Goal: Book appointment/travel/reservation

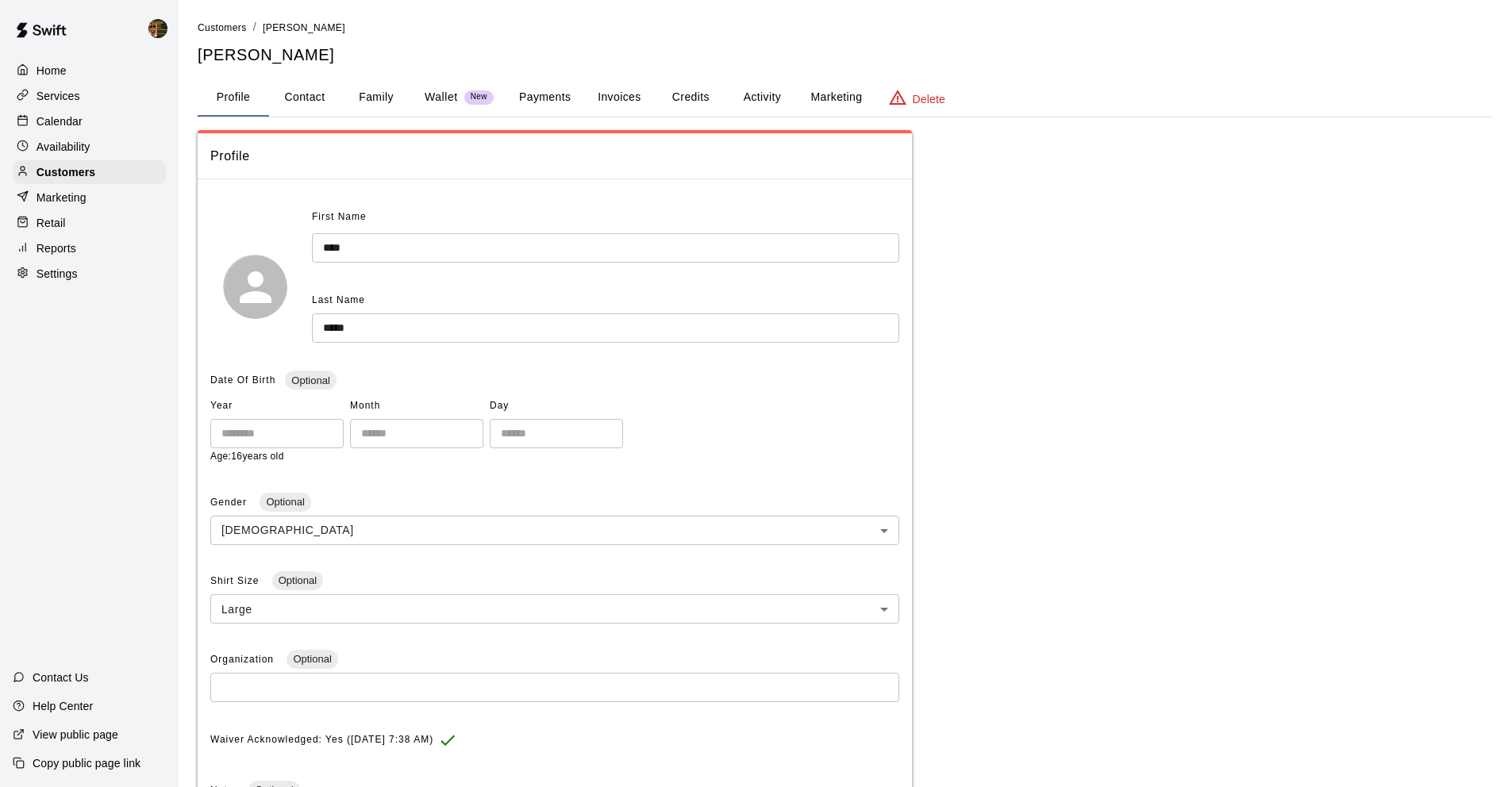
click at [56, 142] on p "Availability" at bounding box center [63, 146] width 54 height 16
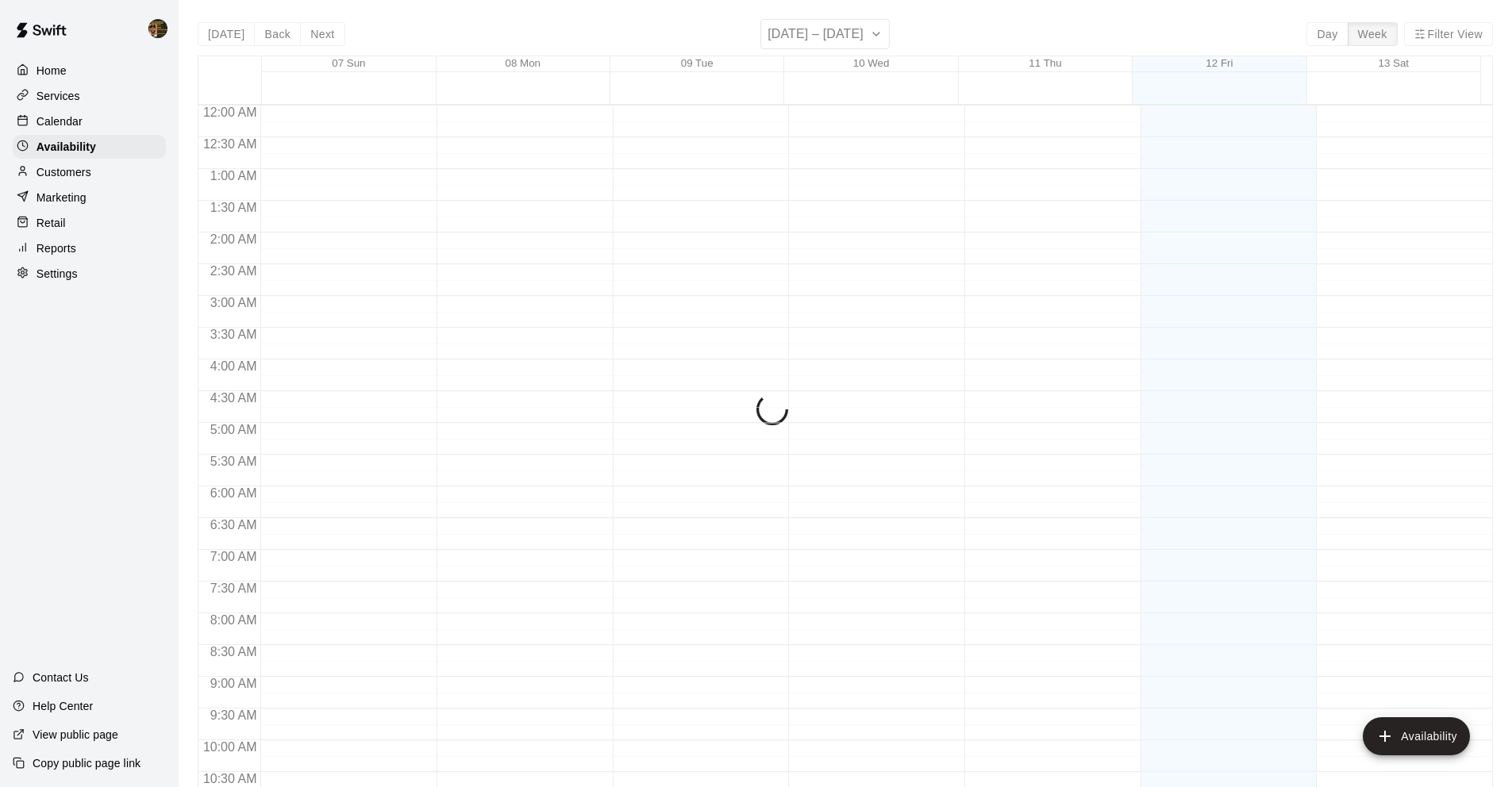
scroll to position [823, 0]
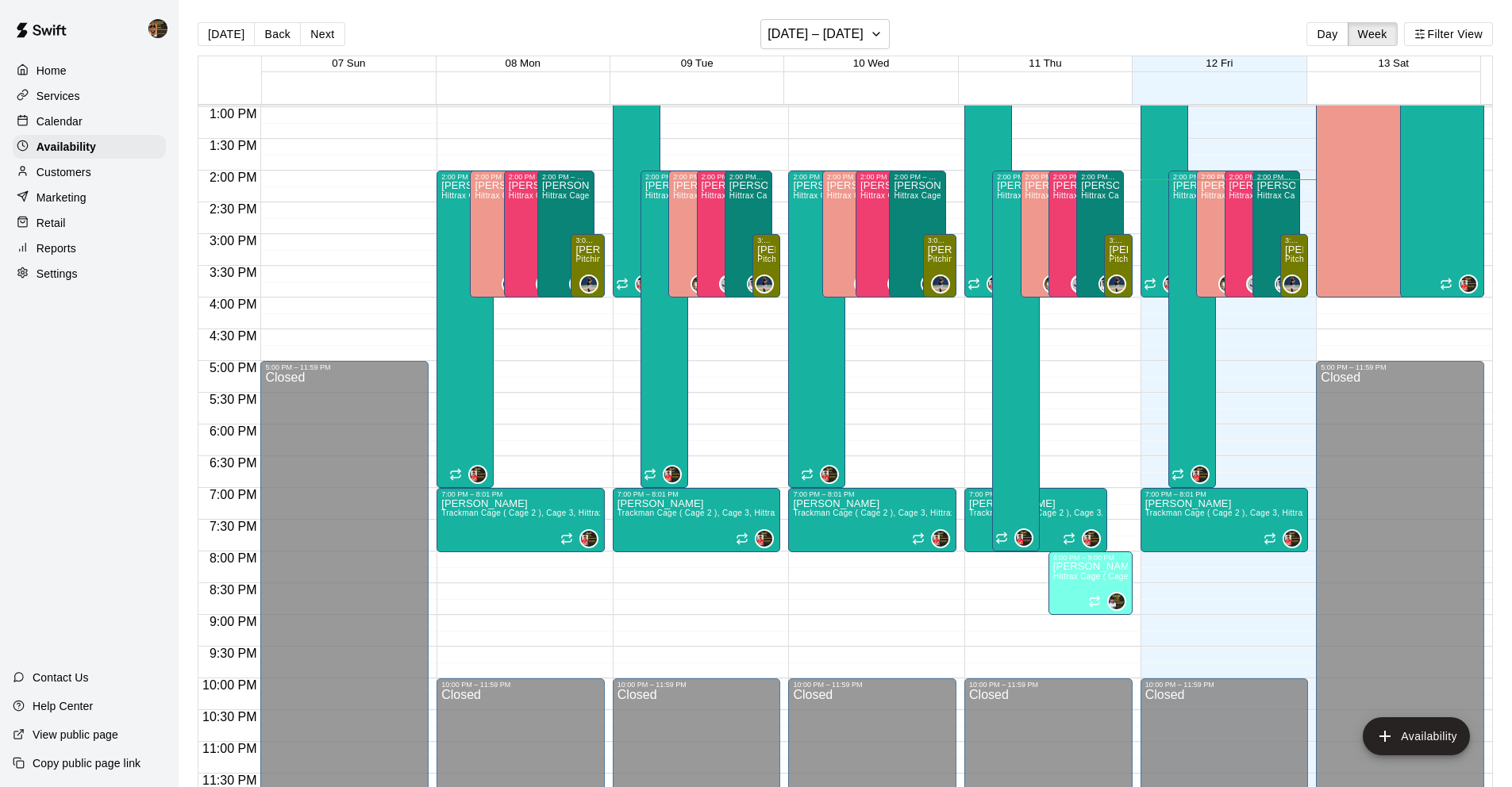
click at [81, 119] on p "Calendar" at bounding box center [59, 121] width 46 height 16
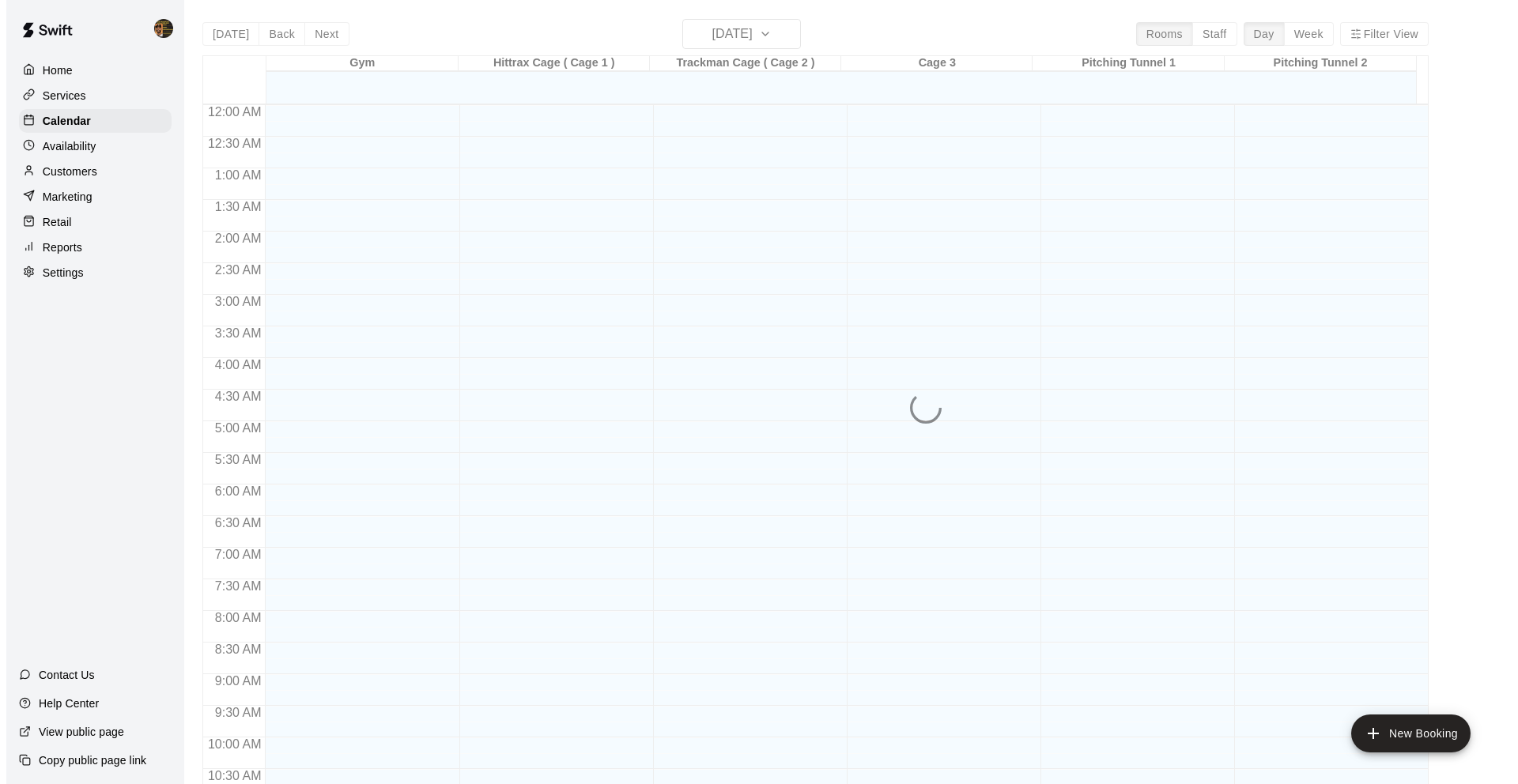
scroll to position [773, 0]
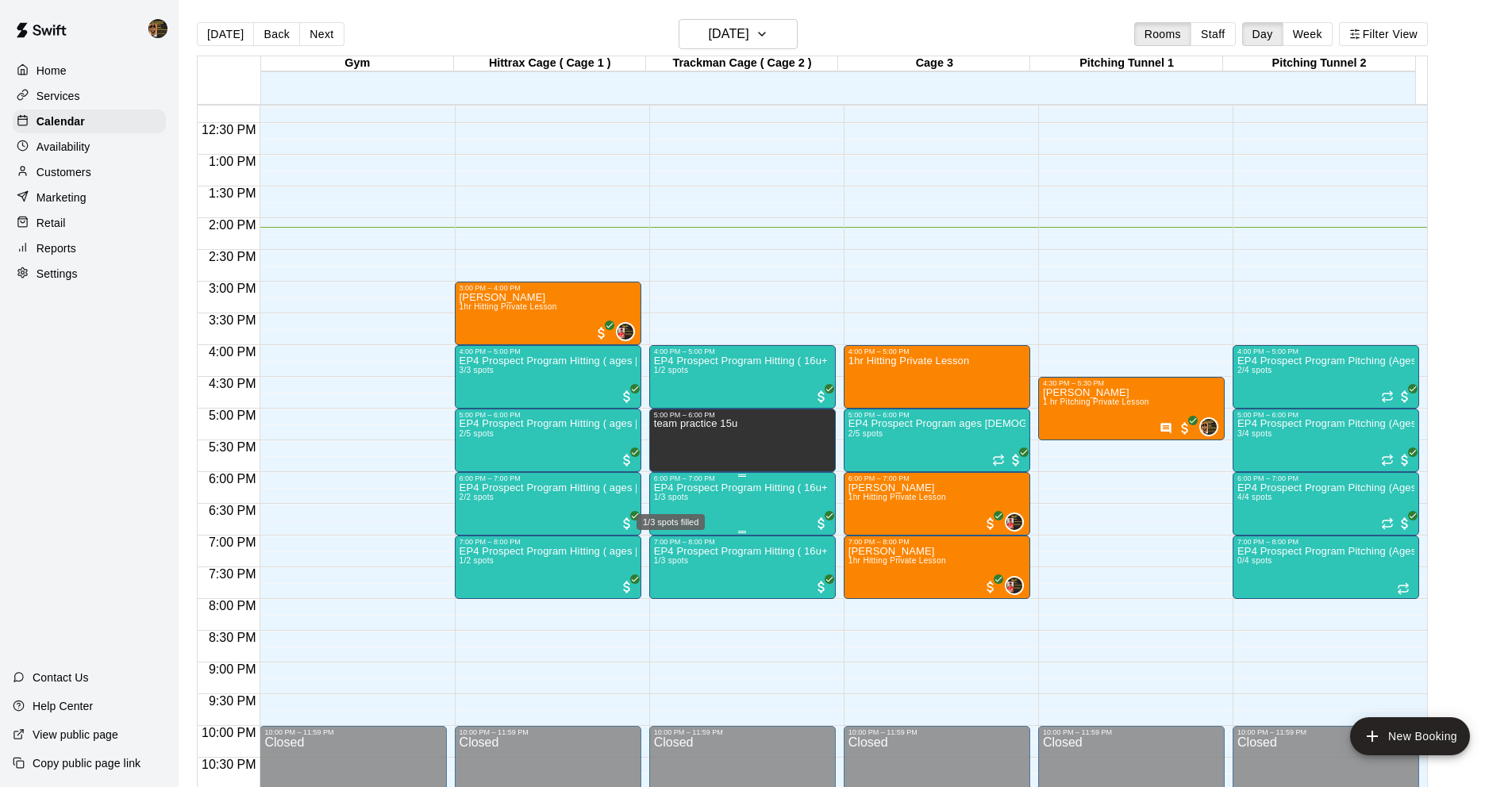
click at [683, 495] on span "1/3 spots" at bounding box center [671, 496] width 34 height 8
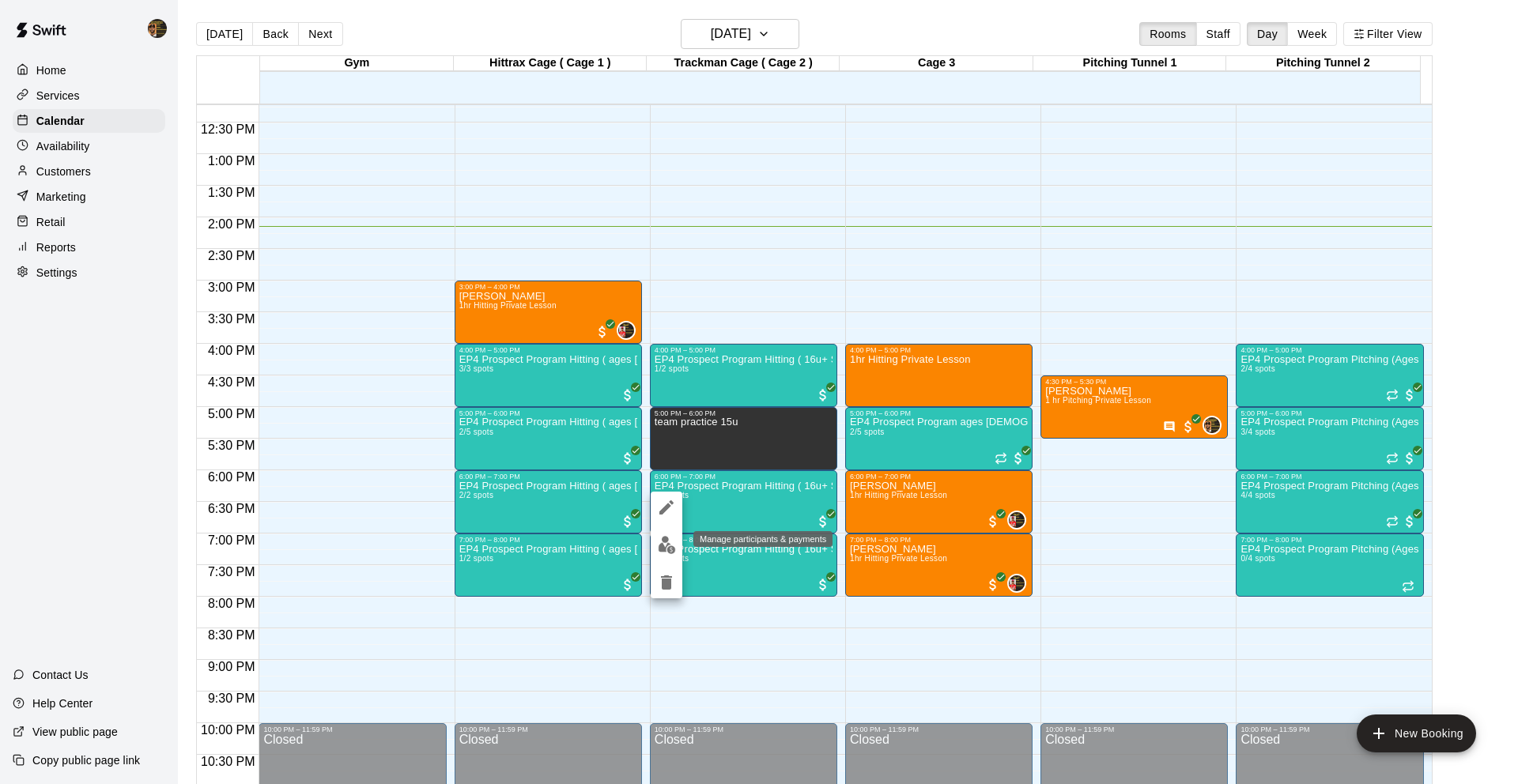
click at [670, 546] on img "edit" at bounding box center [667, 546] width 19 height 19
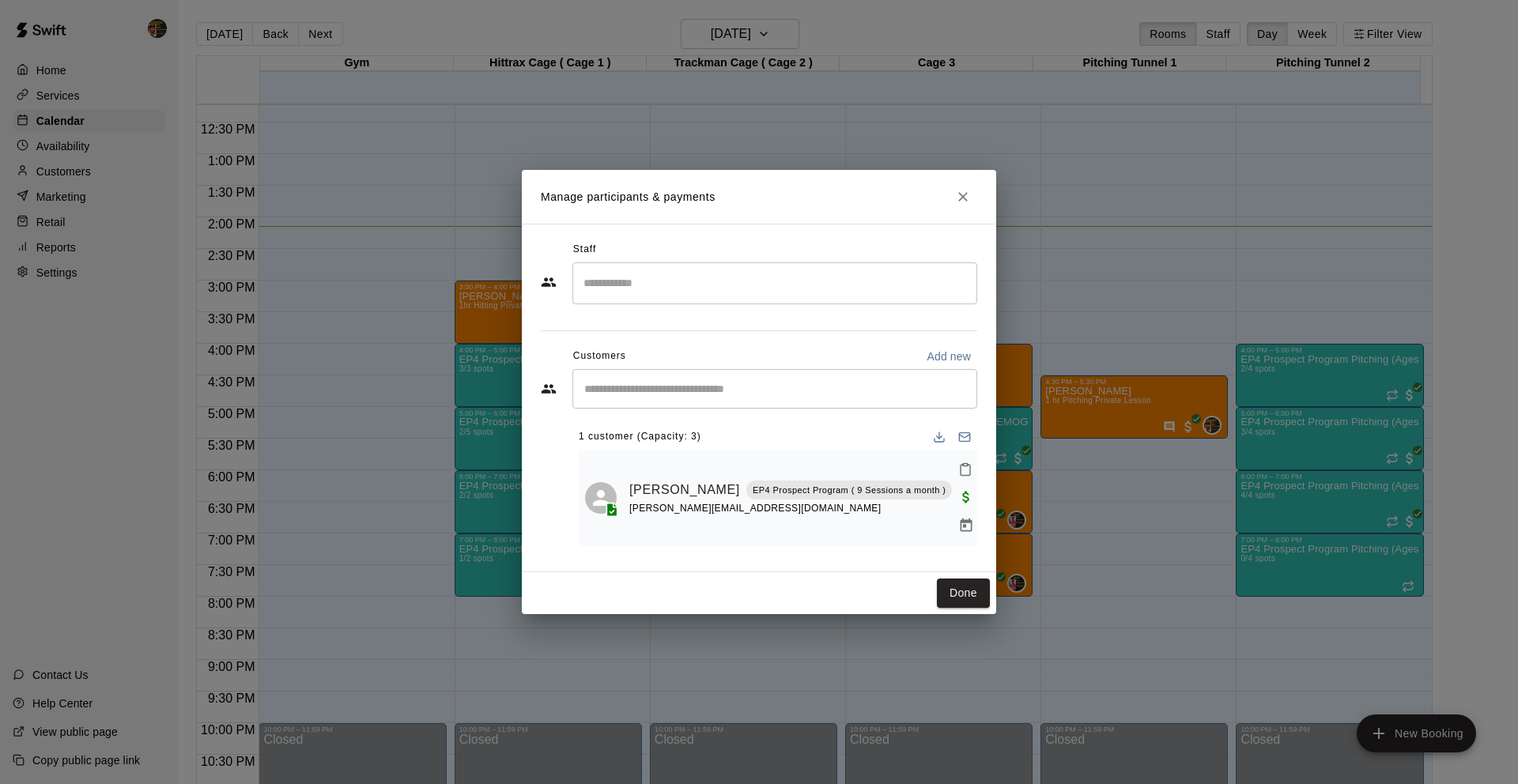
click at [675, 408] on div "​" at bounding box center [775, 389] width 405 height 40
type input "*****"
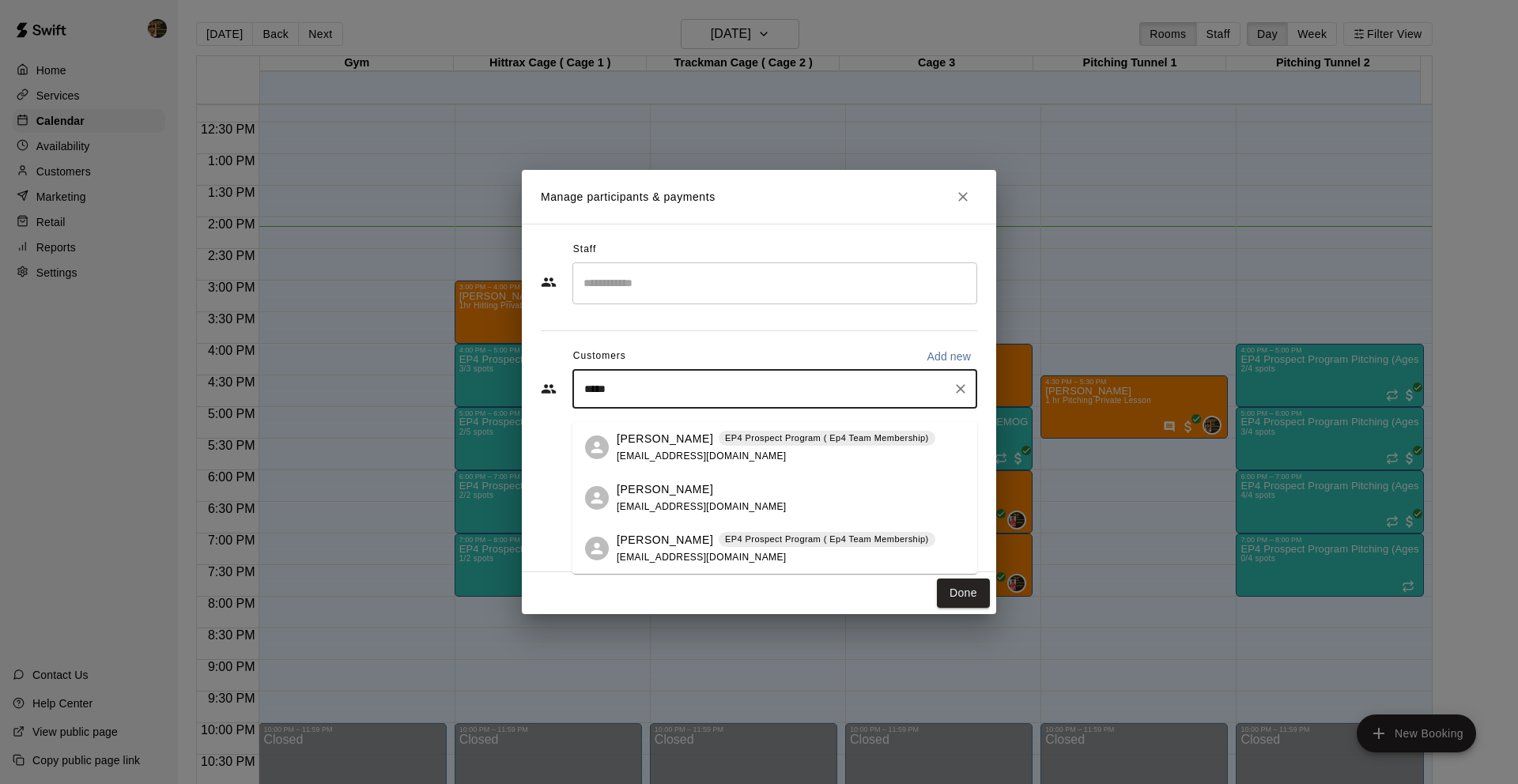
click at [662, 443] on p "[PERSON_NAME]" at bounding box center [664, 439] width 96 height 17
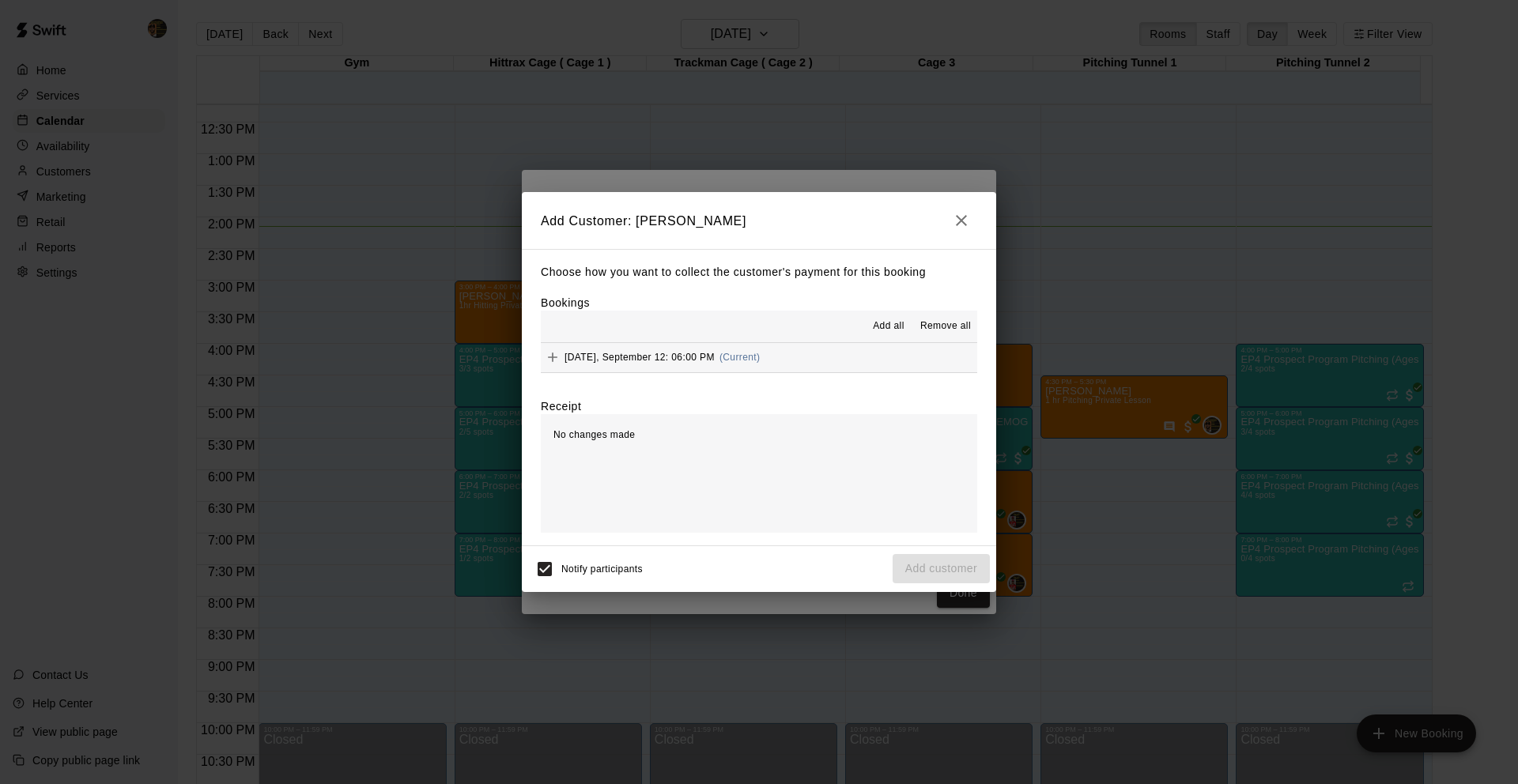
click at [638, 370] on button "[DATE], September 12: 06:00 PM (Current)" at bounding box center [759, 358] width 436 height 30
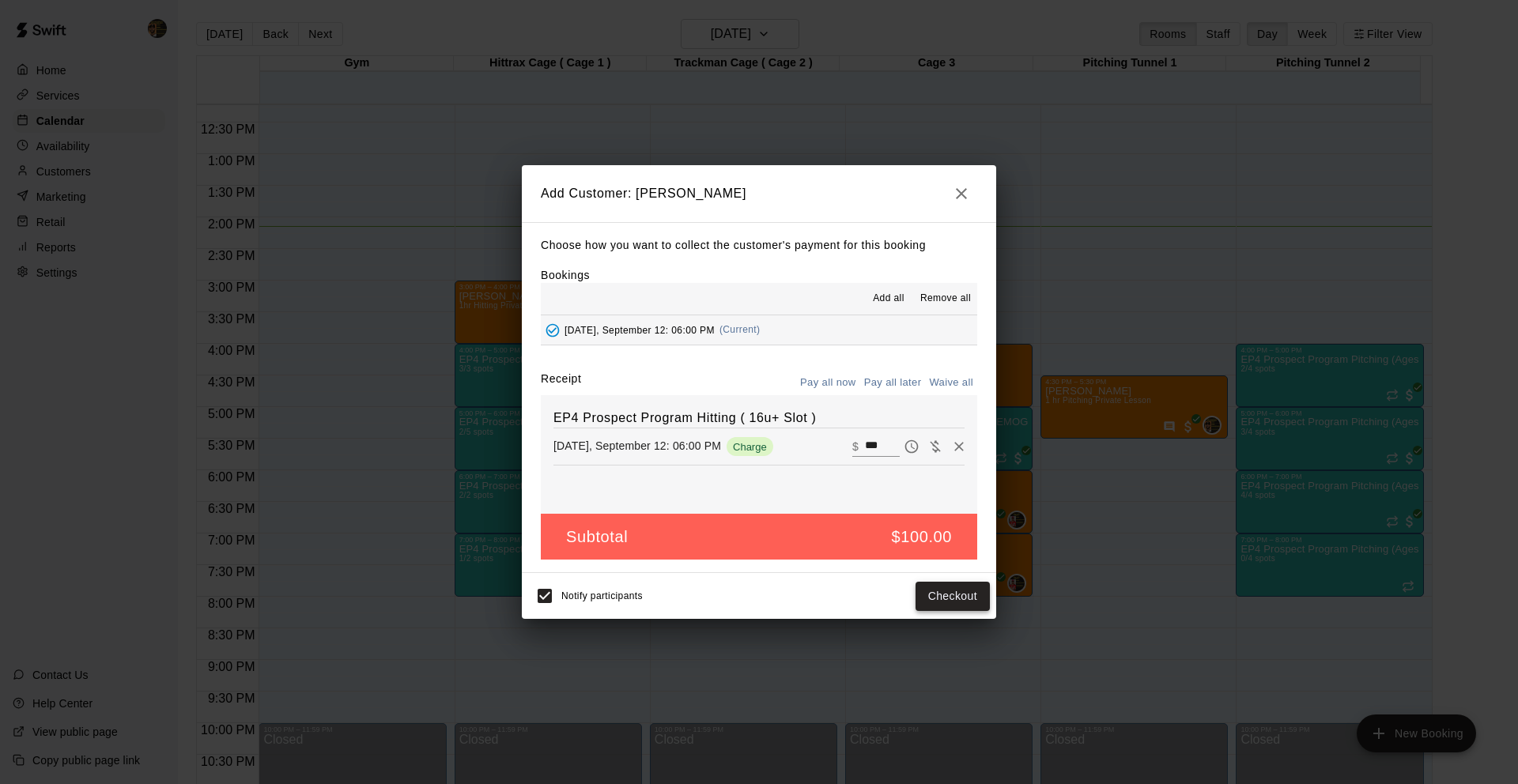
click at [924, 609] on button "Checkout" at bounding box center [952, 597] width 74 height 30
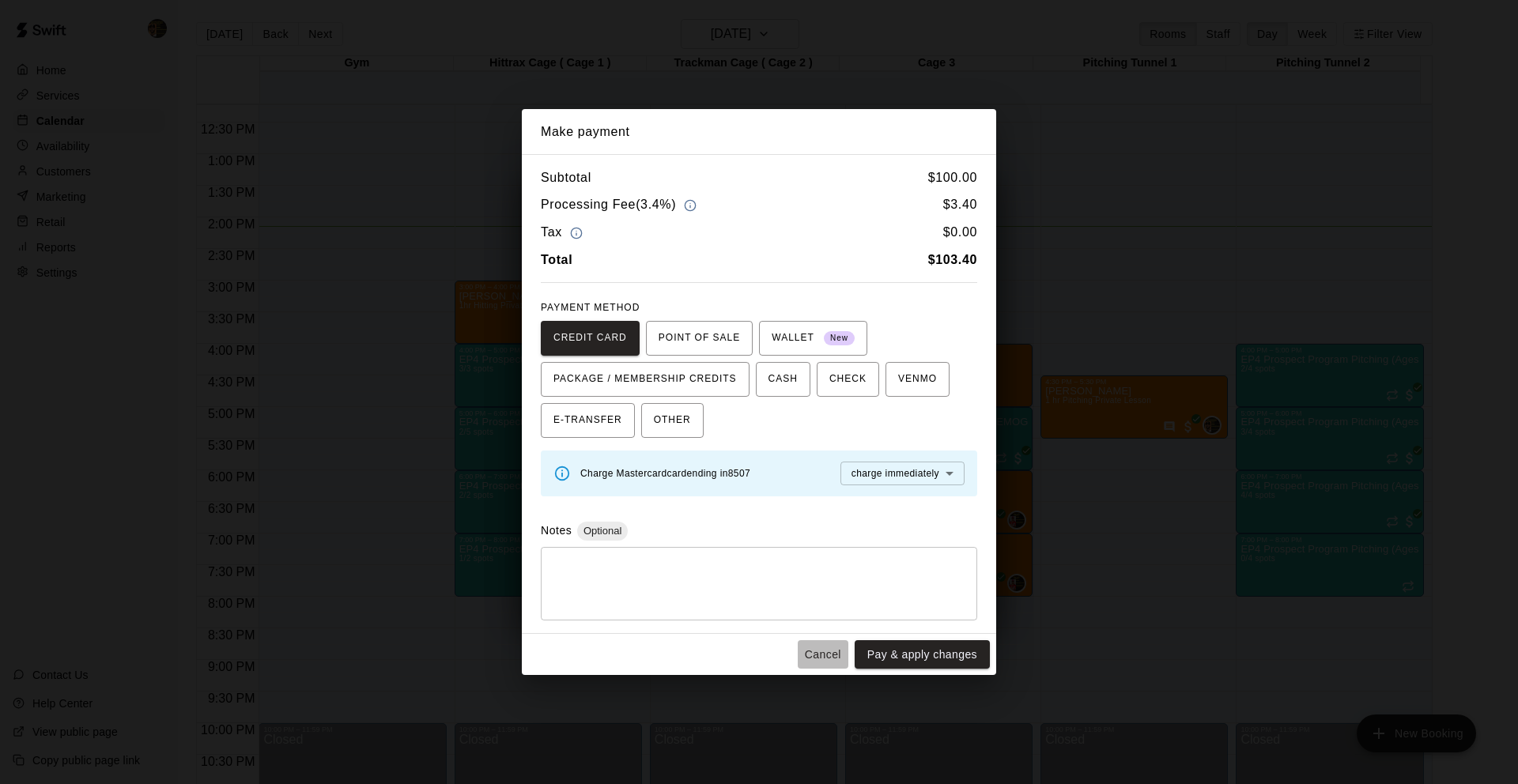
click at [812, 651] on button "Cancel" at bounding box center [823, 655] width 51 height 30
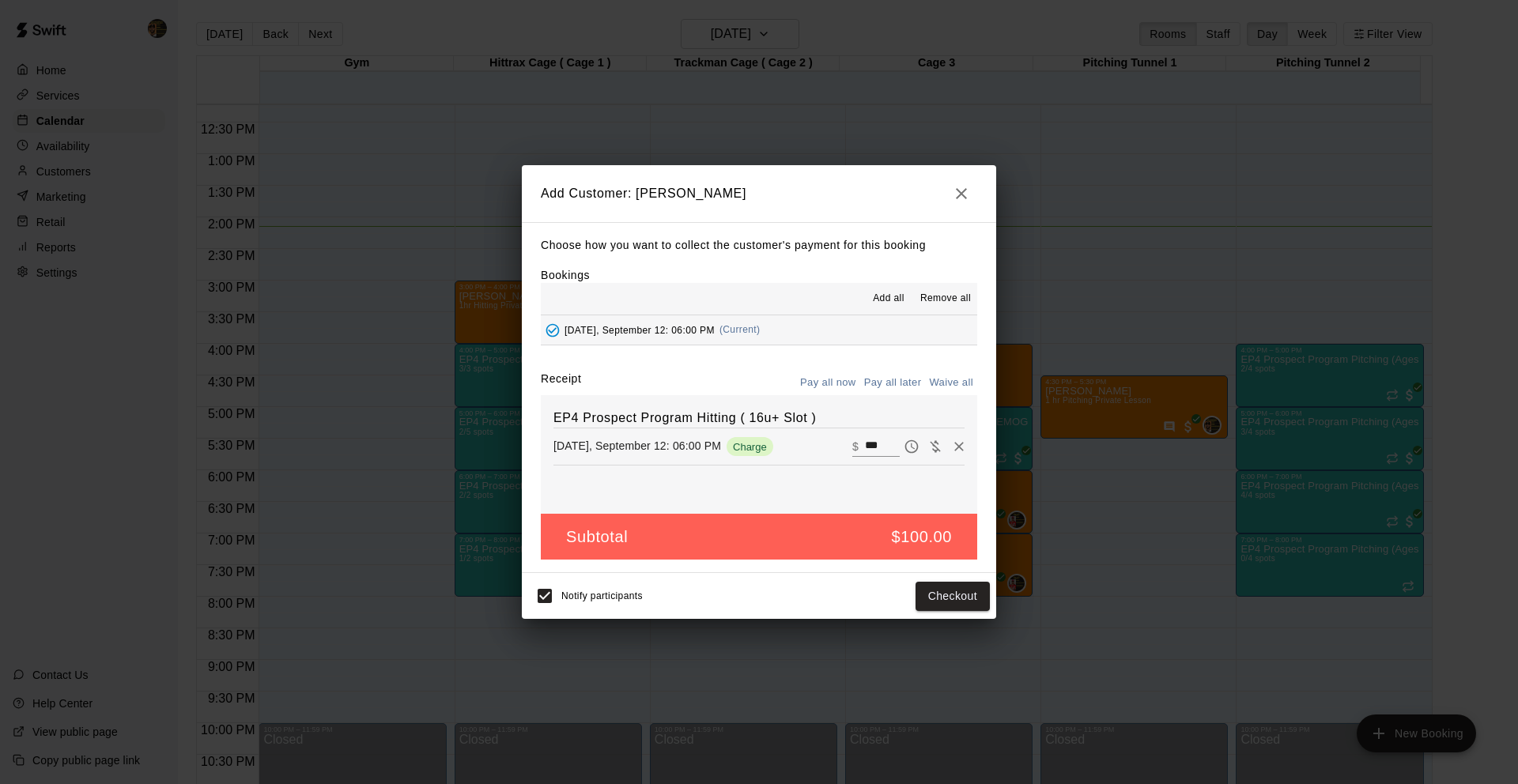
click at [960, 193] on icon "button" at bounding box center [961, 194] width 11 height 11
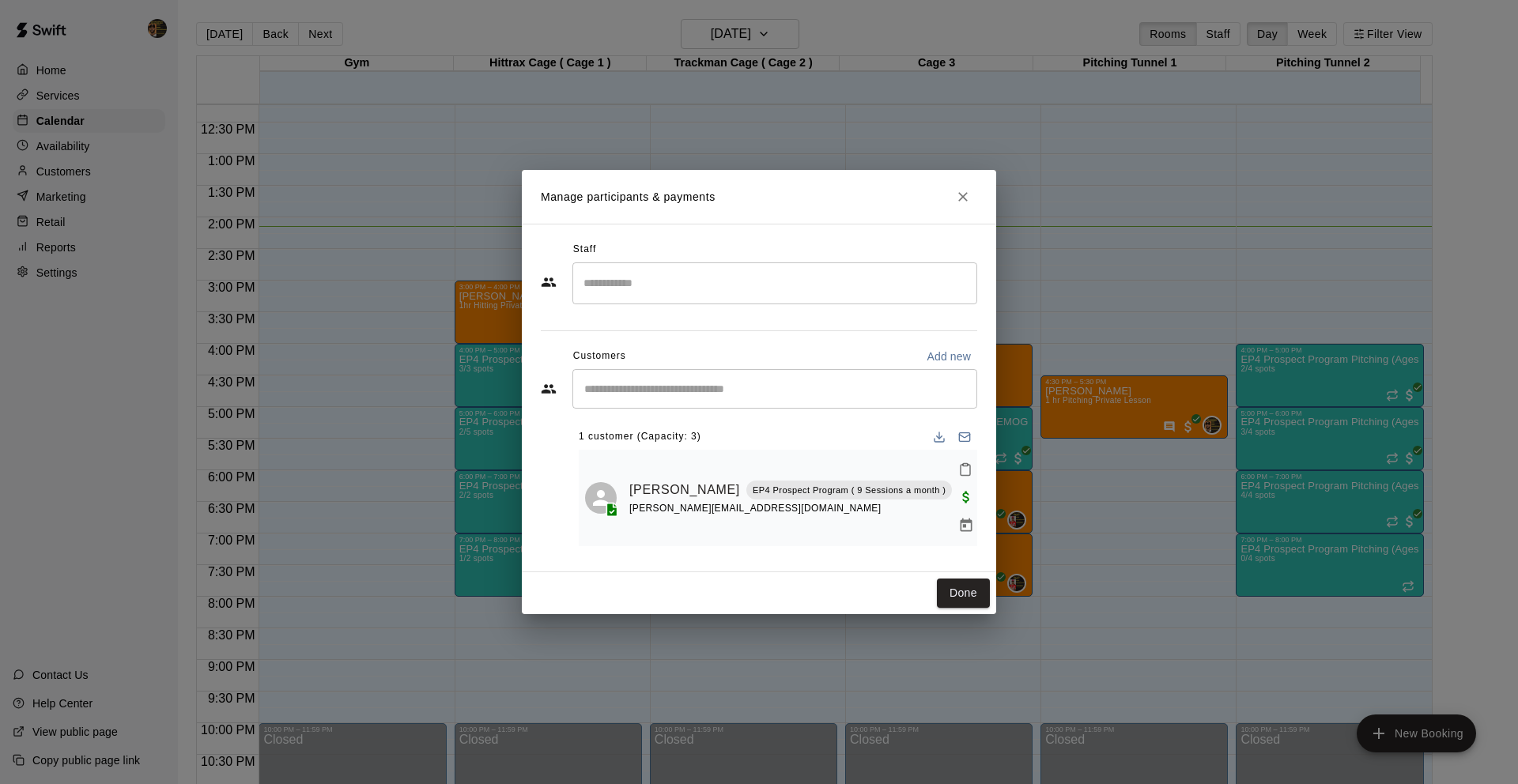
click at [956, 204] on icon "Close" at bounding box center [962, 197] width 16 height 16
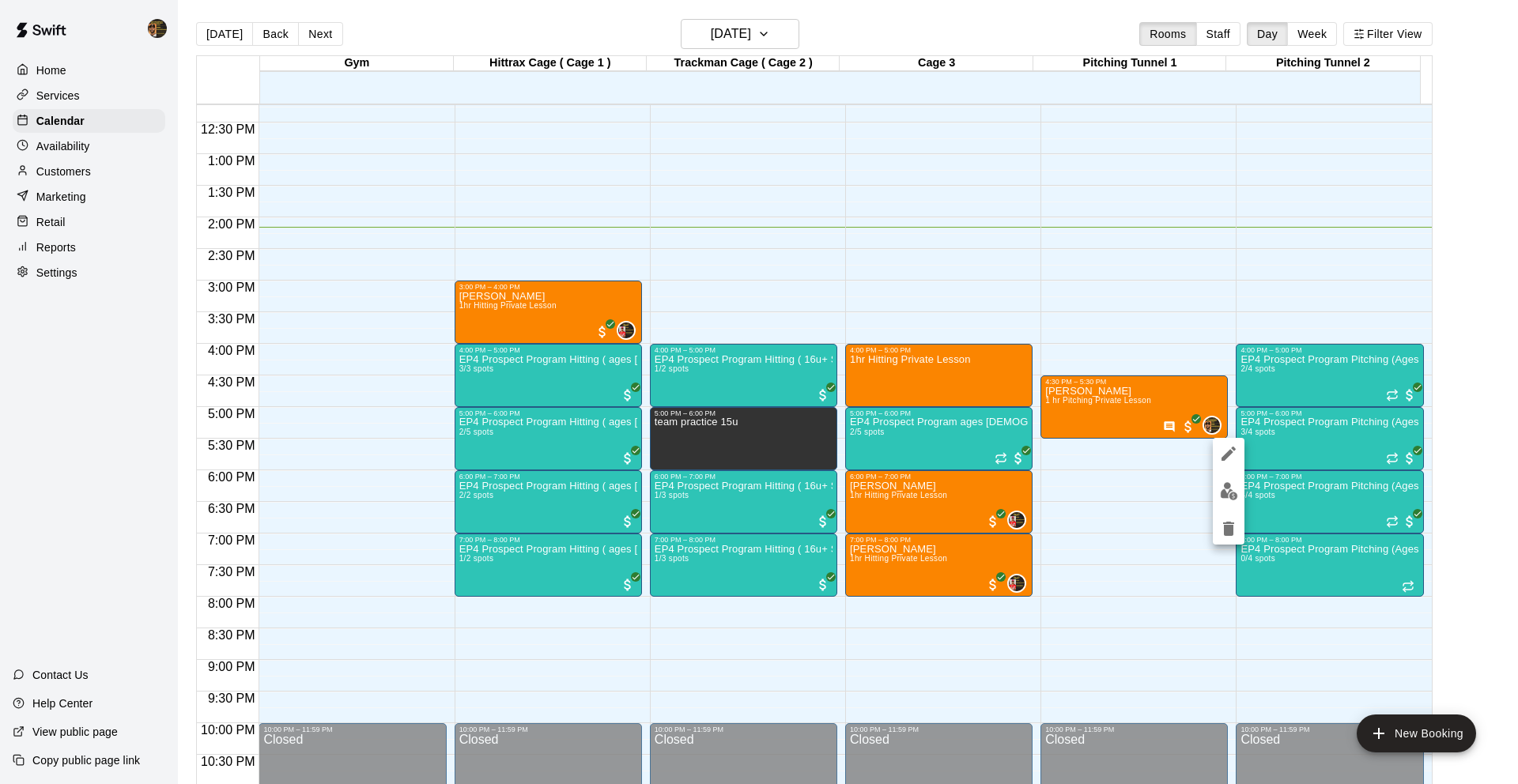
click at [1228, 479] on button "edit" at bounding box center [1229, 491] width 32 height 31
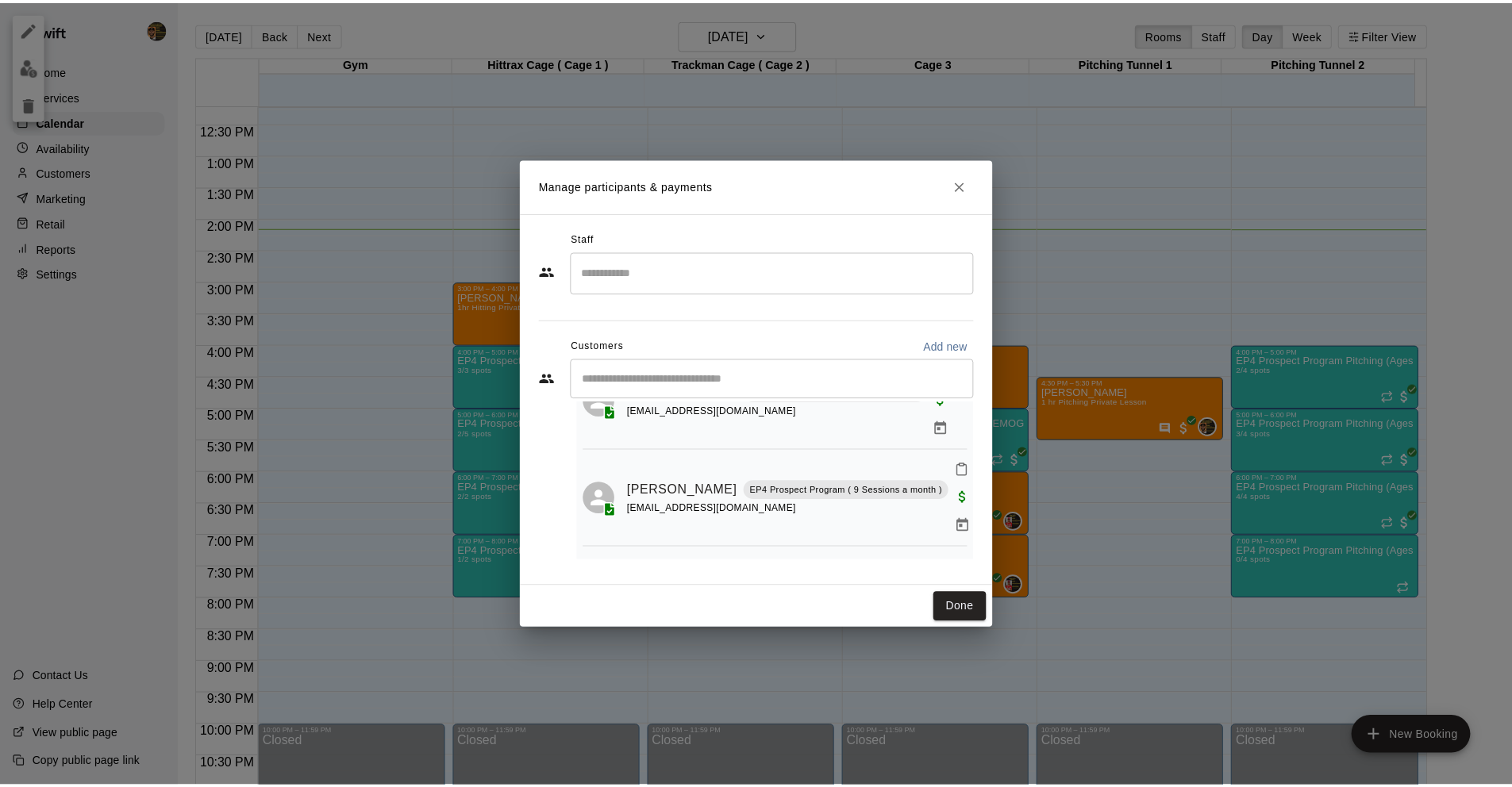
scroll to position [126, 0]
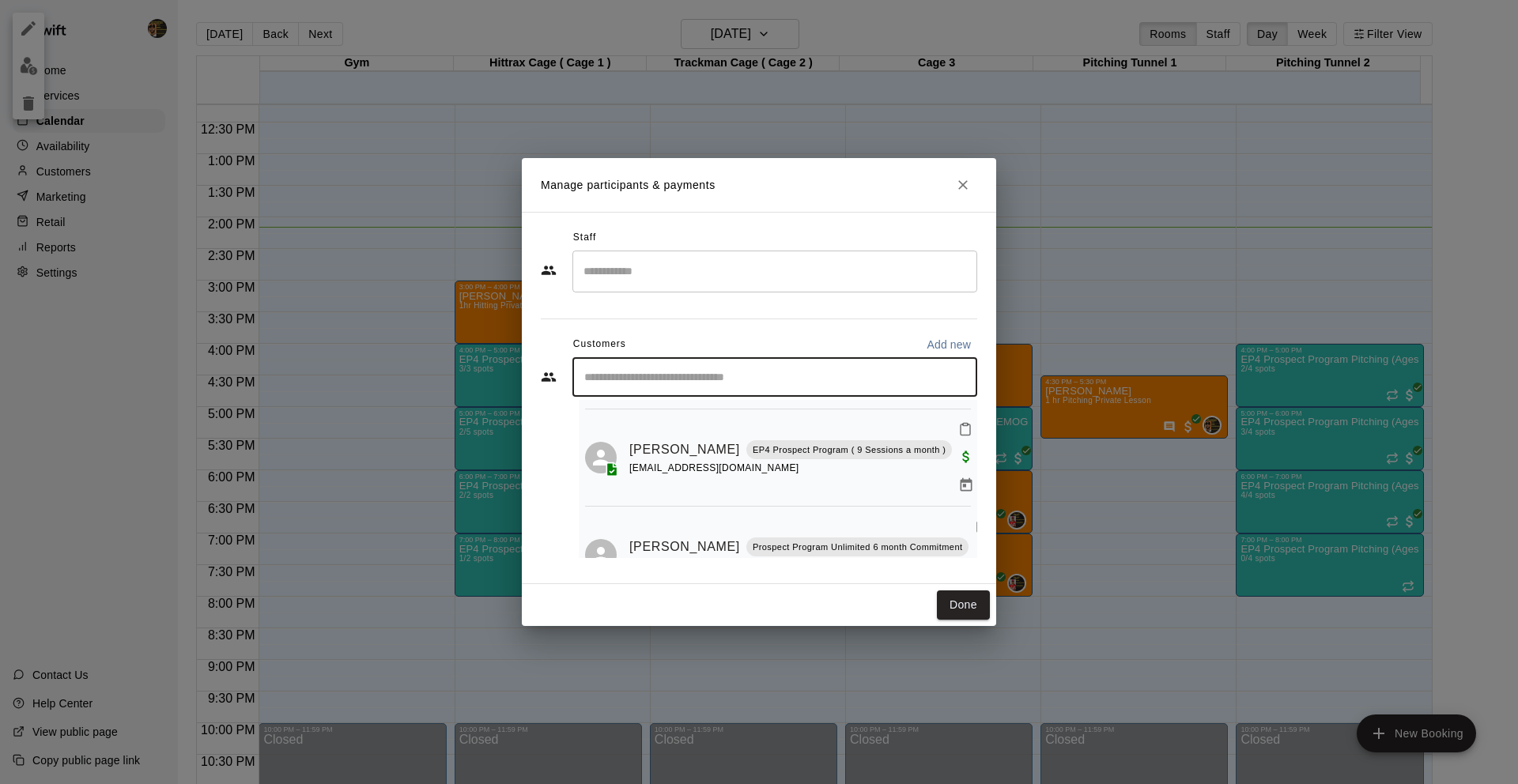
click at [751, 380] on input "Start typing to search customers..." at bounding box center [774, 377] width 391 height 16
click at [959, 178] on icon "Close" at bounding box center [962, 185] width 16 height 16
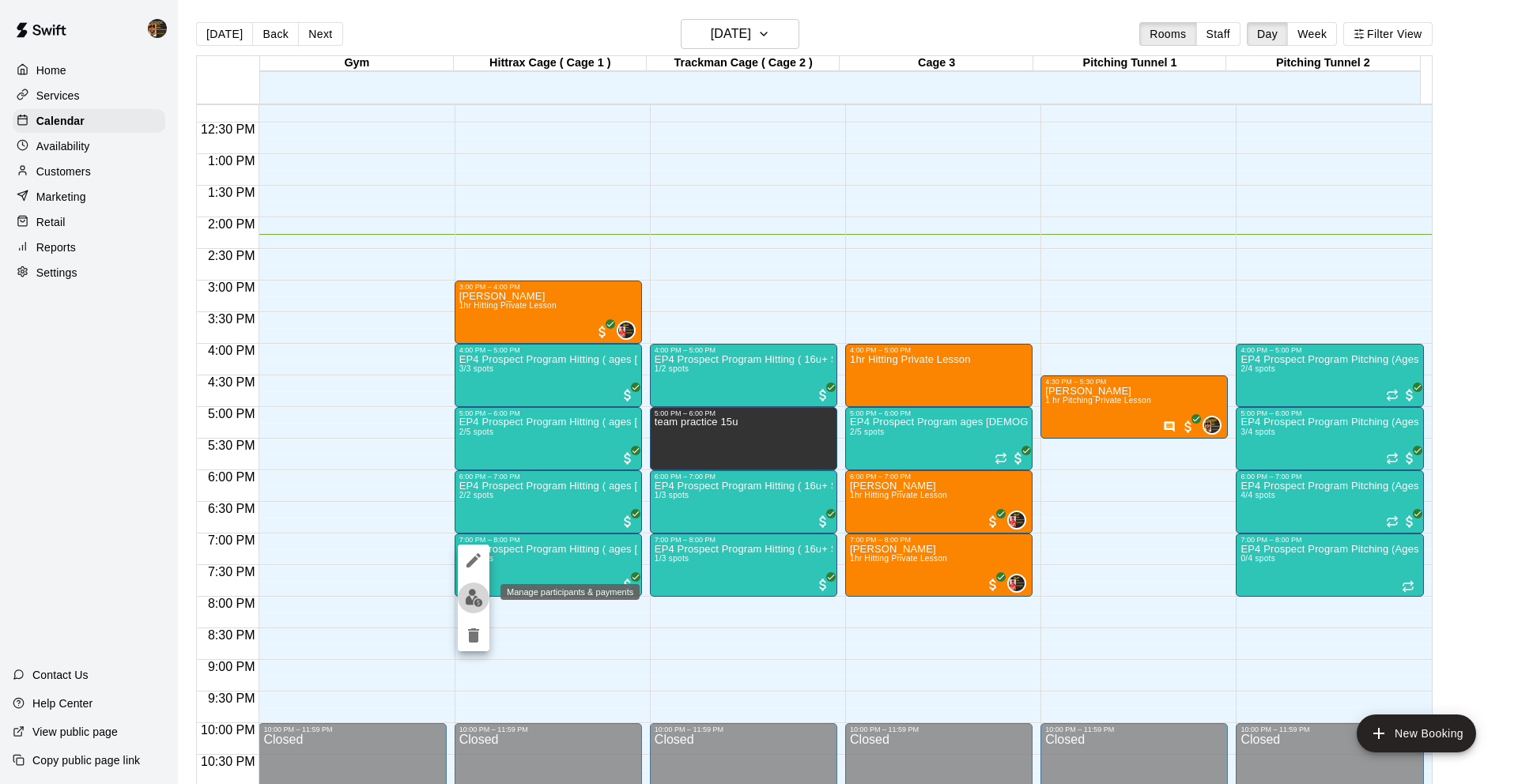
click at [478, 594] on img "edit" at bounding box center [474, 598] width 19 height 19
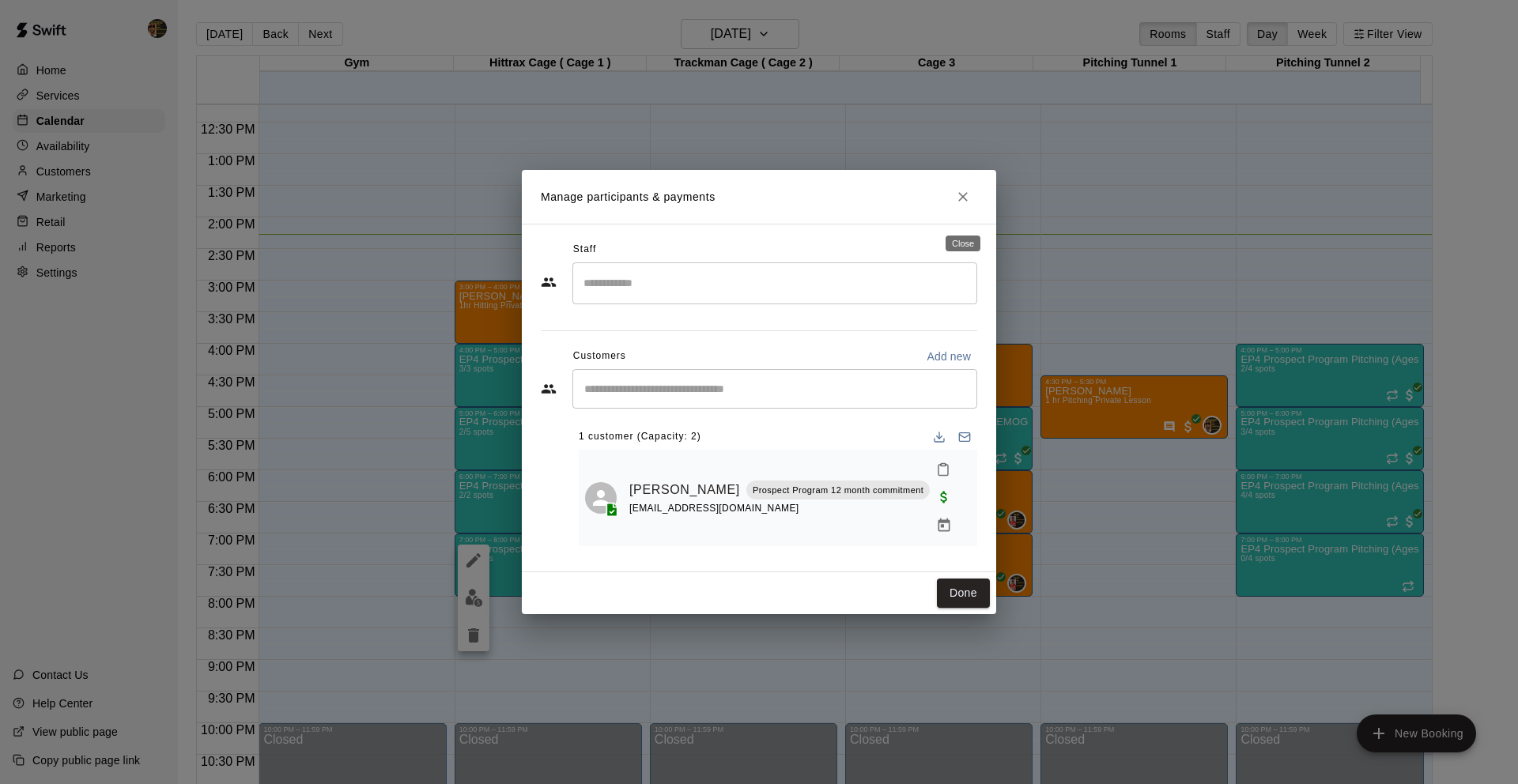
click at [967, 201] on icon "Close" at bounding box center [962, 197] width 16 height 16
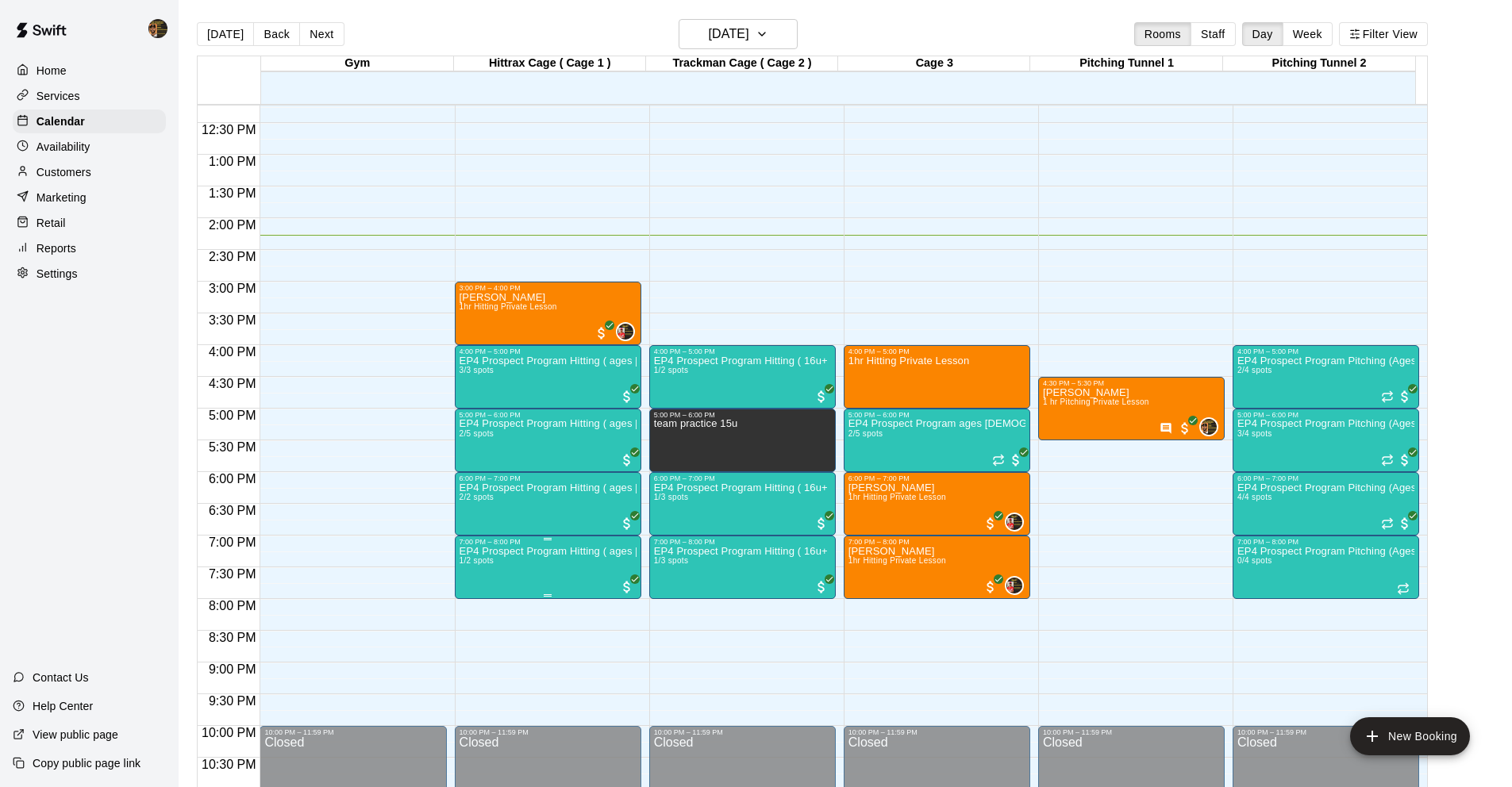
click at [576, 551] on p "EP4 Prospect Program Hitting ( ages [DEMOGRAPHIC_DATA] )" at bounding box center [548, 551] width 177 height 0
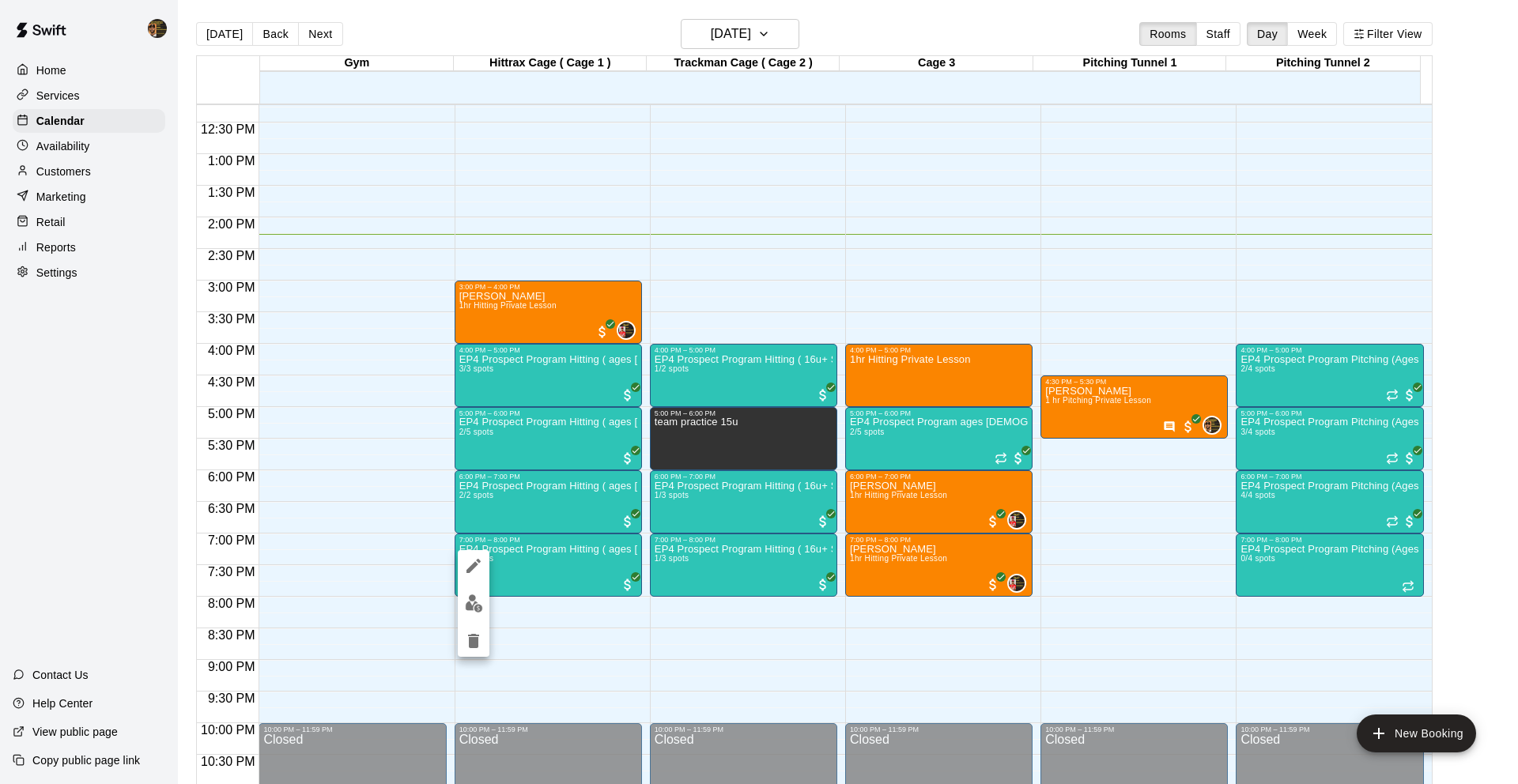
click at [469, 565] on icon "edit" at bounding box center [473, 566] width 19 height 19
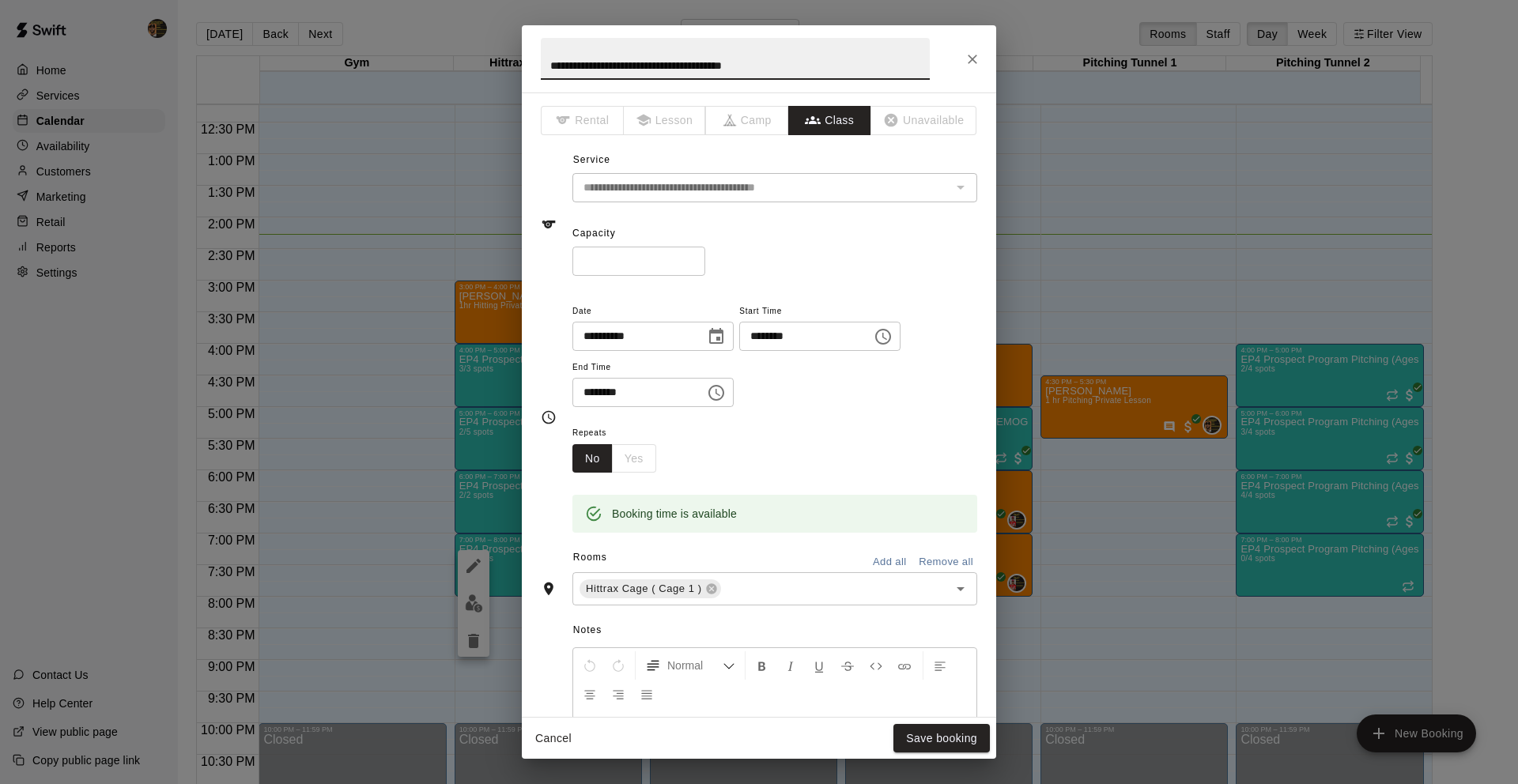
click at [691, 257] on input "*" at bounding box center [638, 262] width 133 height 30
type input "*"
click at [691, 258] on input "*" at bounding box center [638, 262] width 133 height 30
click at [930, 730] on button "Save booking" at bounding box center [942, 739] width 96 height 30
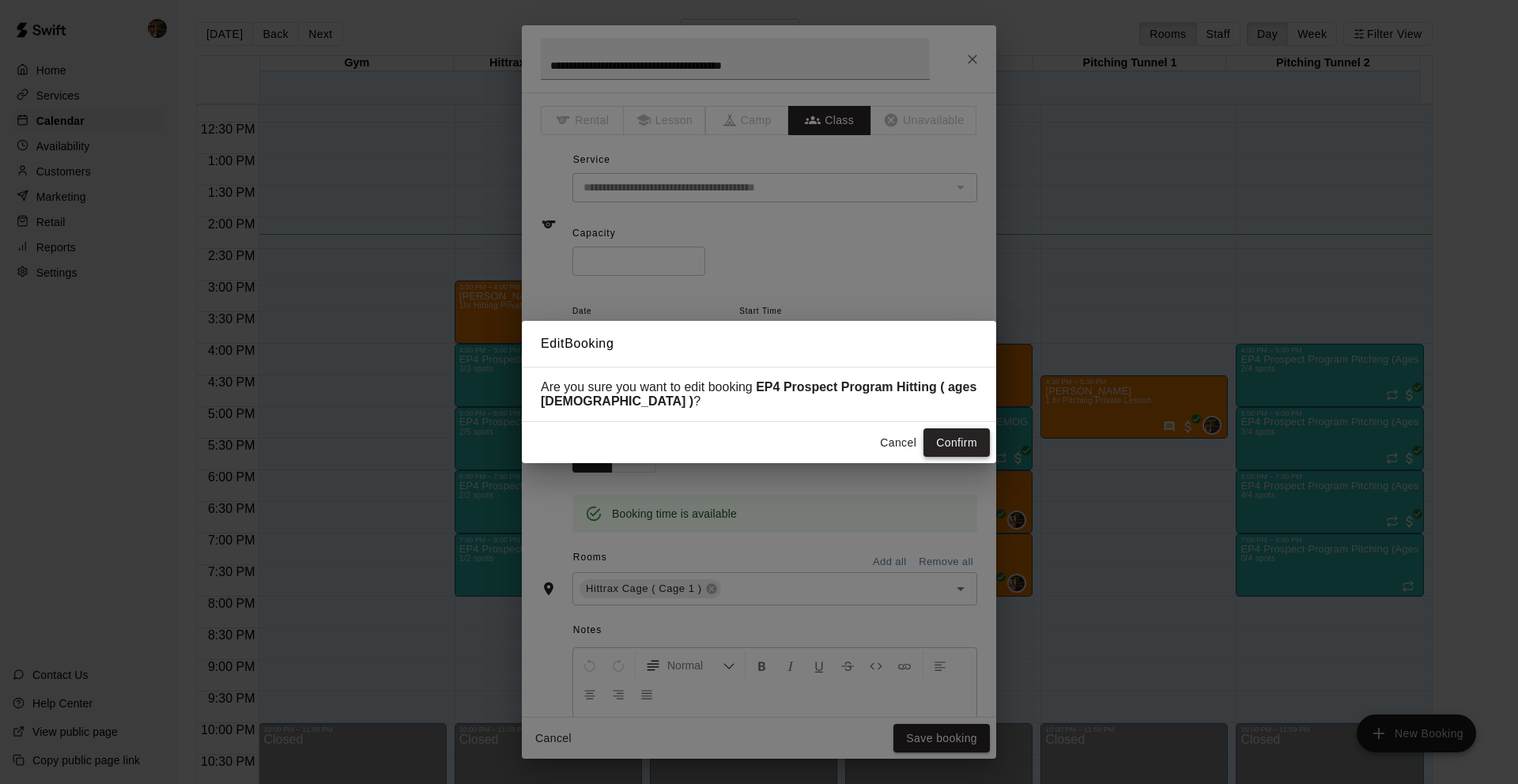
click at [943, 444] on button "Confirm" at bounding box center [957, 443] width 67 height 30
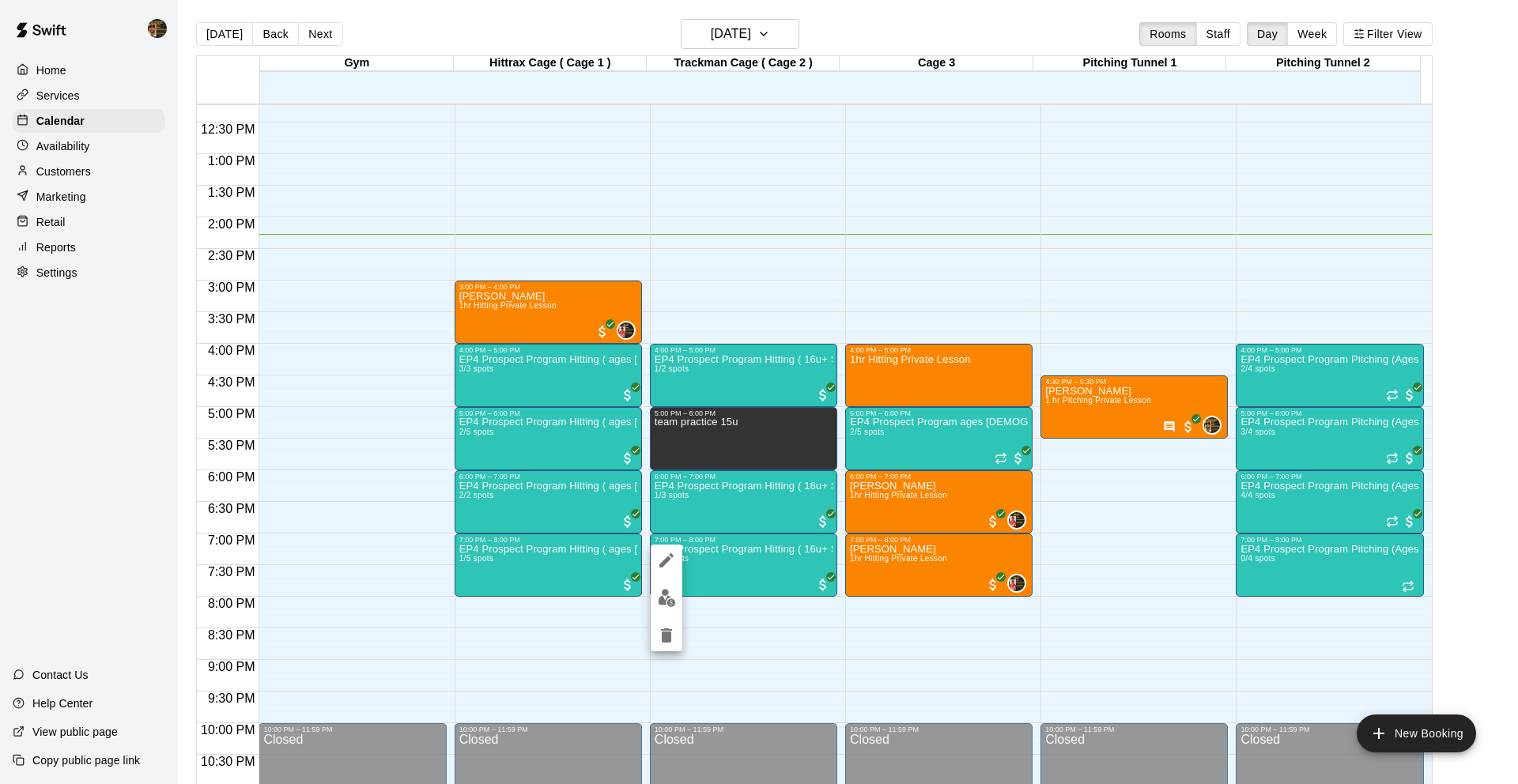
click at [666, 558] on icon "edit" at bounding box center [665, 559] width 14 height 14
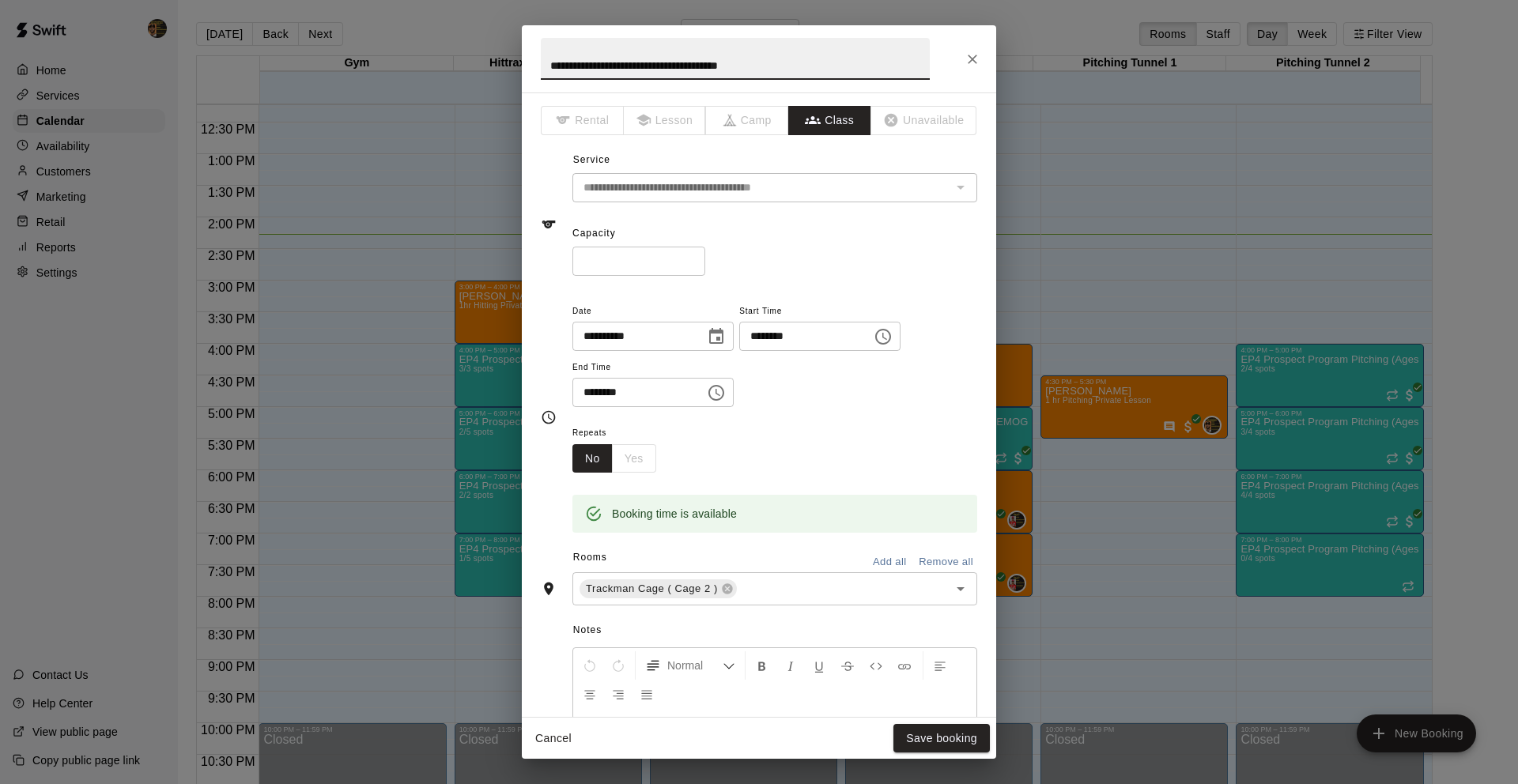
click at [688, 259] on input "*" at bounding box center [638, 262] width 133 height 30
type input "*"
click at [688, 259] on input "*" at bounding box center [638, 262] width 133 height 30
click at [942, 732] on button "Save booking" at bounding box center [942, 739] width 96 height 30
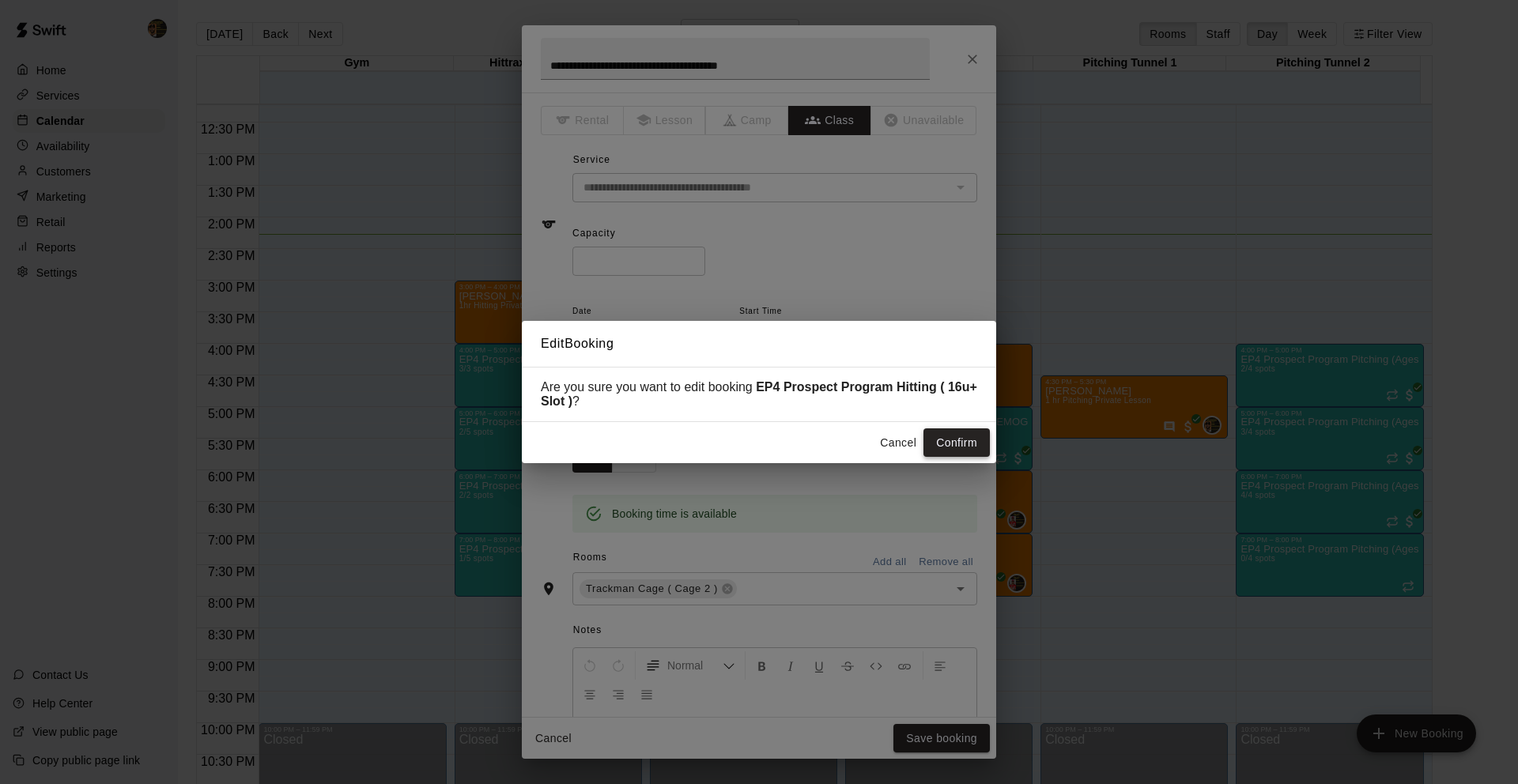
click at [952, 452] on button "Confirm" at bounding box center [957, 443] width 67 height 30
